Goal: Task Accomplishment & Management: Manage account settings

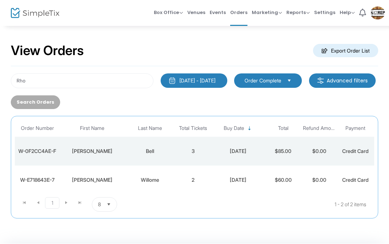
click at [220, 18] on span "Events" at bounding box center [218, 12] width 16 height 18
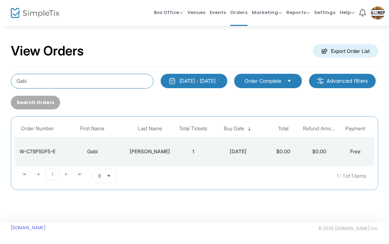
click at [43, 81] on input "Gabi" at bounding box center [82, 81] width 143 height 15
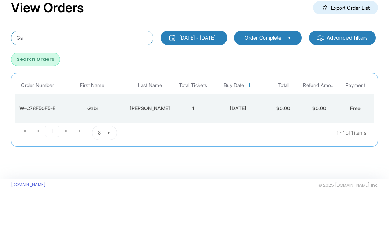
type input "G"
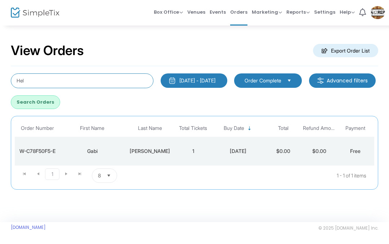
type input "Hel"
click at [60, 101] on button "Search Orders" at bounding box center [35, 103] width 49 height 14
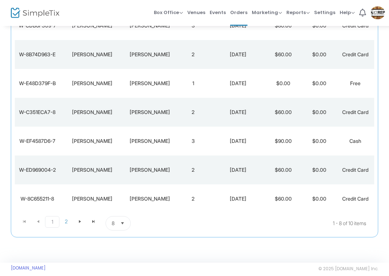
scroll to position [164, 0]
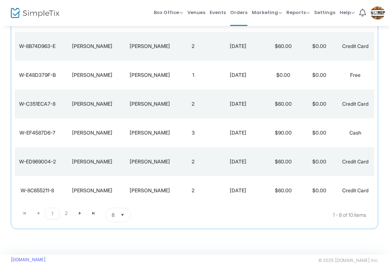
click at [241, 133] on div "8/14/2025" at bounding box center [238, 132] width 50 height 7
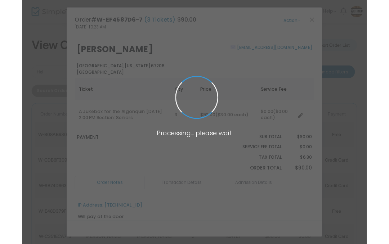
scroll to position [0, 0]
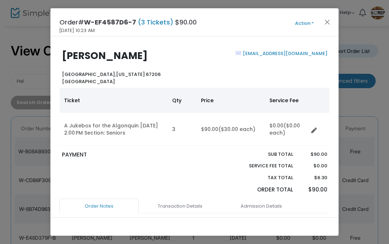
click at [305, 26] on button "Action" at bounding box center [304, 23] width 43 height 8
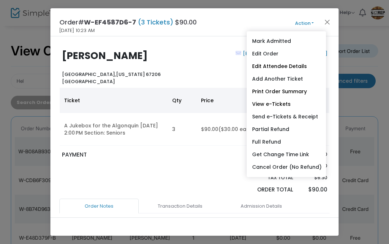
click at [292, 79] on link "Add Another Ticket" at bounding box center [286, 79] width 79 height 13
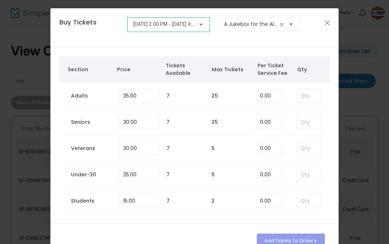
click at [197, 24] on div "8/24/2025 @ 2:00 PM - 8/24/2025 @ 4:30 PM" at bounding box center [165, 25] width 65 height 6
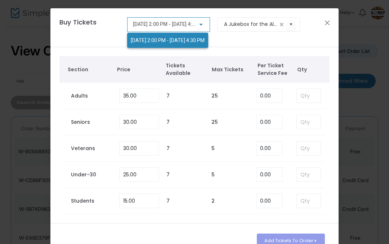
click at [199, 30] on div "8/24/2025 @ 2:00 PM - 8/24/2025 @ 4:30 PM" at bounding box center [167, 35] width 81 height 26
click at [335, 19] on div at bounding box center [194, 122] width 389 height 244
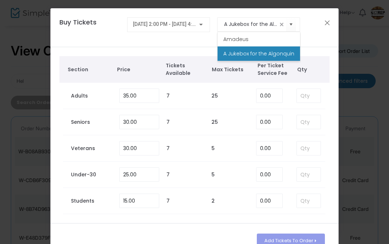
click at [262, 53] on span "A Jukebox for the Algonquin" at bounding box center [259, 53] width 71 height 7
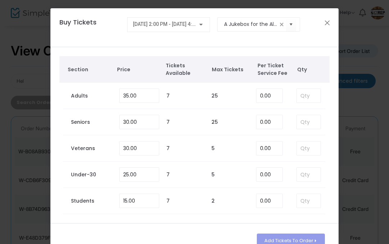
click at [204, 25] on div at bounding box center [201, 25] width 6 height 6
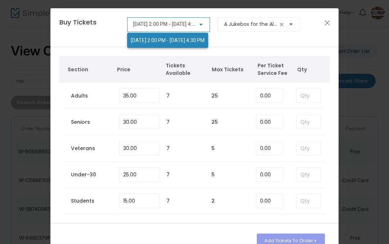
click at [326, 25] on div at bounding box center [194, 122] width 389 height 244
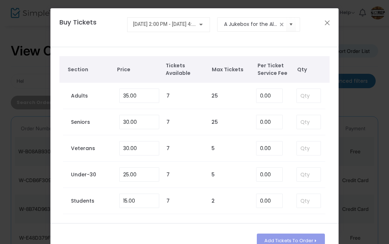
click at [323, 23] on button "Close" at bounding box center [327, 22] width 9 height 9
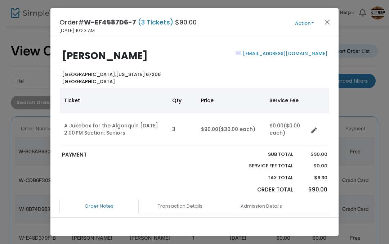
click at [307, 25] on button "Action" at bounding box center [304, 23] width 43 height 8
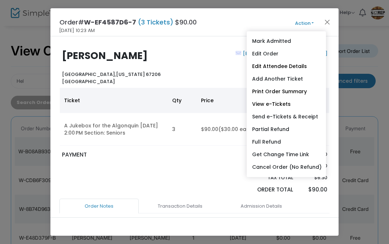
click at [272, 52] on link "Edit Order" at bounding box center [286, 54] width 79 height 13
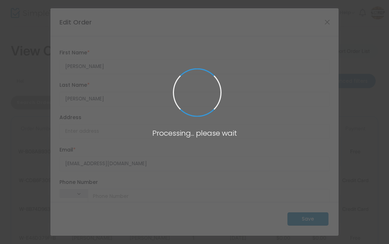
type input "United States"
type input "Kansas"
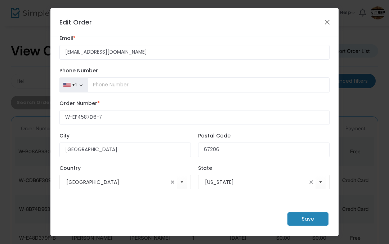
scroll to position [125, 0]
click at [323, 21] on button "Close" at bounding box center [327, 21] width 9 height 9
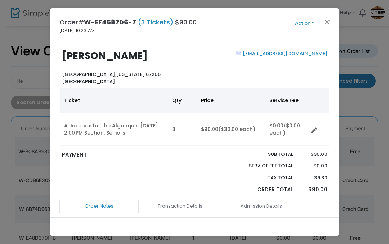
click at [324, 23] on button "Close" at bounding box center [327, 21] width 9 height 9
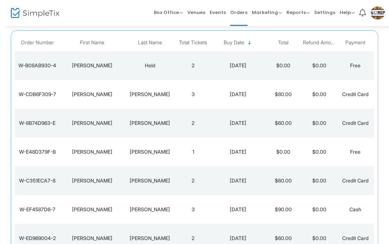
scroll to position [0, 0]
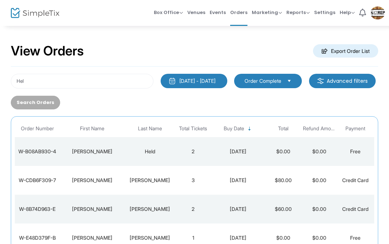
click at [218, 16] on span "Events" at bounding box center [218, 12] width 16 height 18
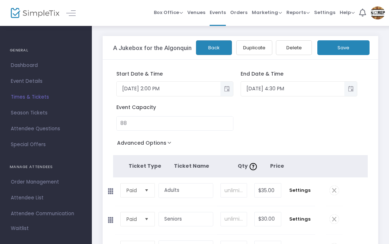
click at [343, 46] on button "Save" at bounding box center [344, 47] width 52 height 15
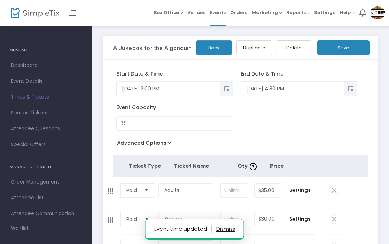
click at [237, 13] on span "Orders" at bounding box center [238, 12] width 17 height 18
